Goal: Task Accomplishment & Management: Manage account settings

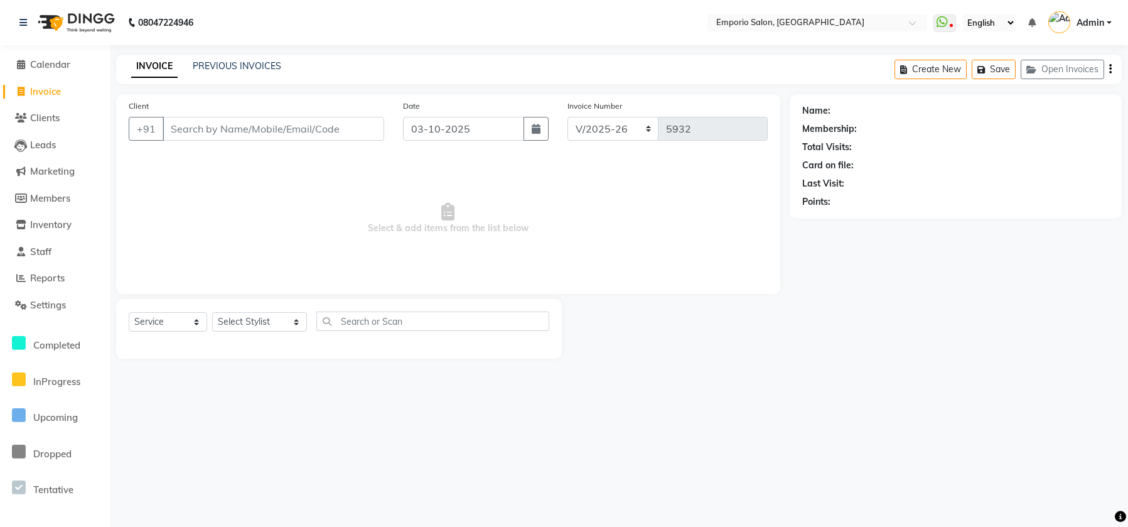
select select "6332"
select select "service"
click at [38, 301] on span "Settings" at bounding box center [48, 305] width 36 height 12
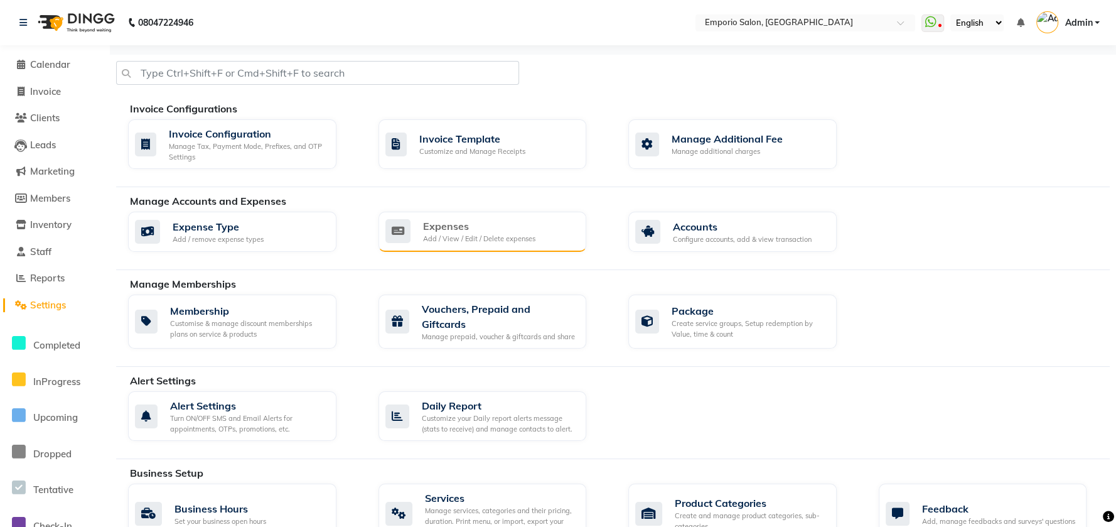
click at [414, 213] on div "Expenses Add / View / Edit / Delete expenses" at bounding box center [482, 231] width 208 height 40
